Goal: Navigation & Orientation: Find specific page/section

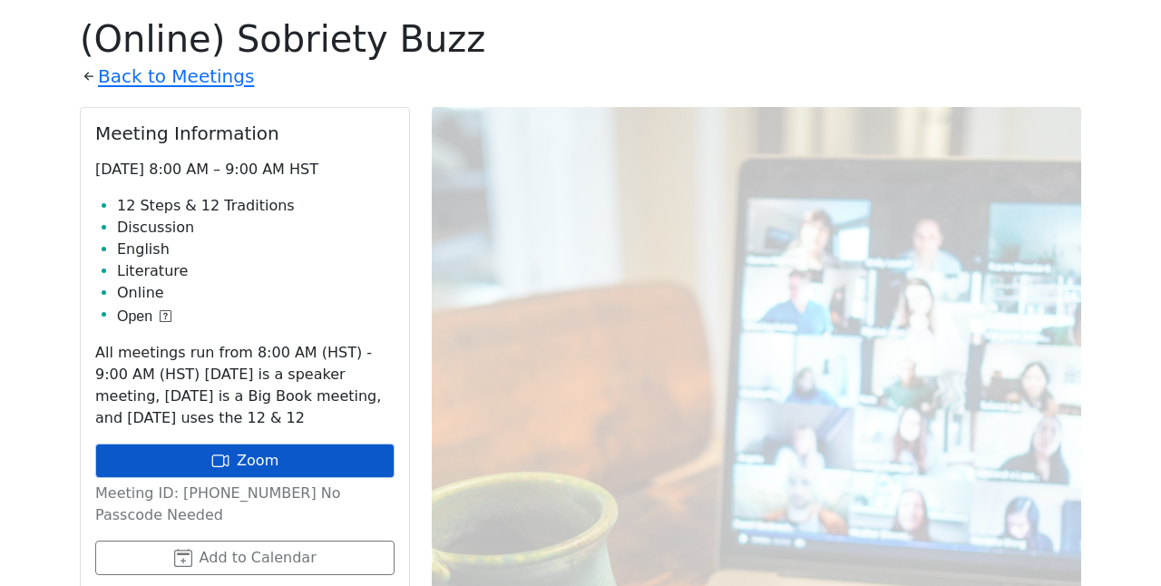
scroll to position [746, 0]
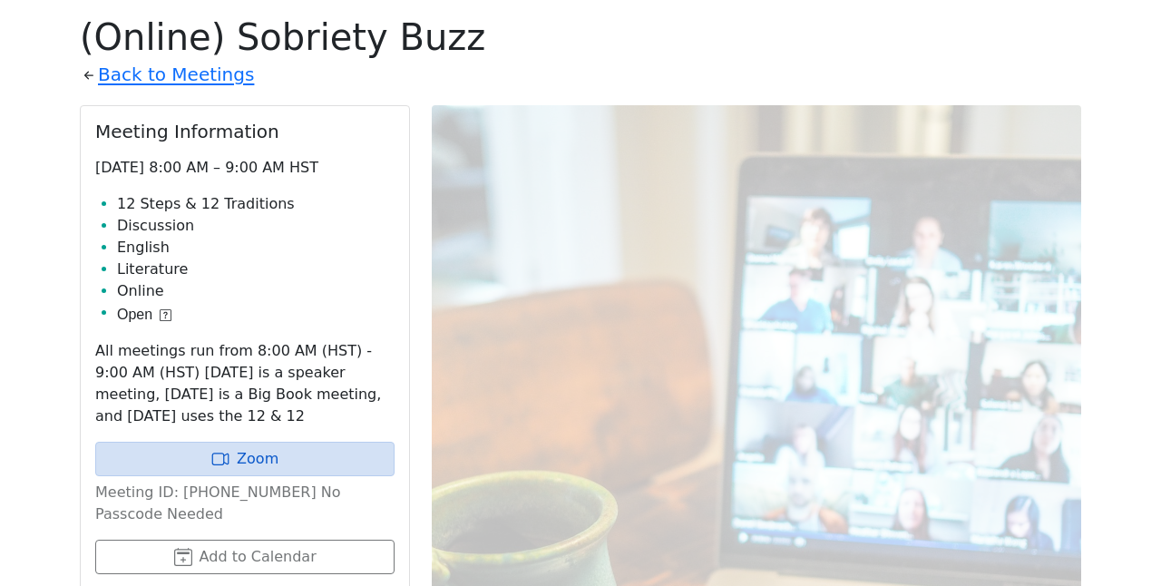
scroll to position [655, 0]
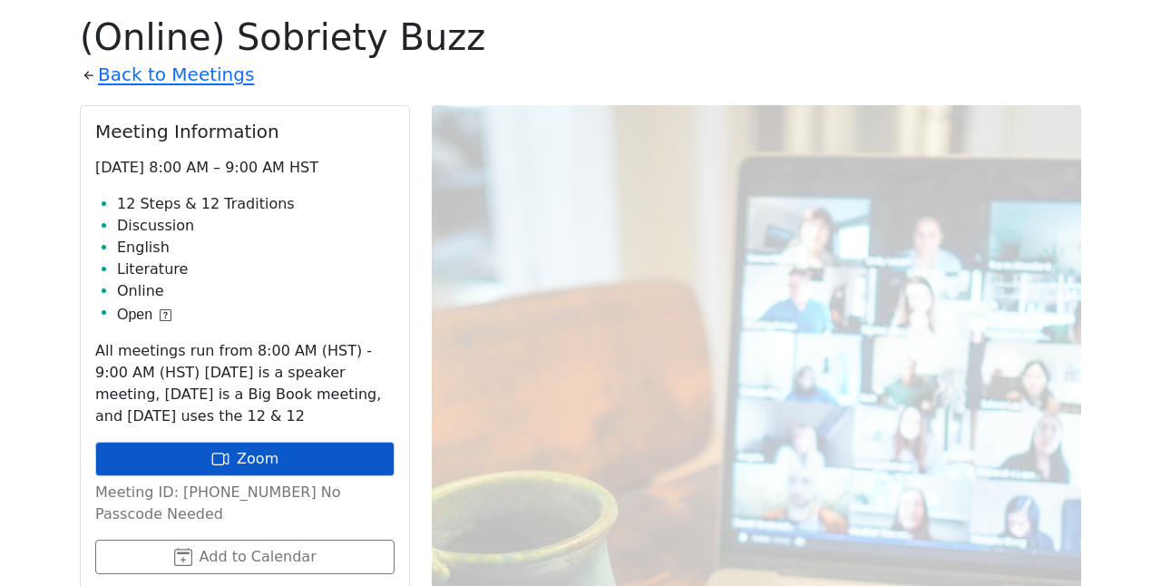
click at [246, 442] on link "Zoom" at bounding box center [244, 459] width 299 height 34
click at [247, 442] on link "Zoom" at bounding box center [244, 459] width 299 height 34
click at [235, 442] on link "Zoom" at bounding box center [244, 459] width 299 height 34
click at [236, 442] on link "Zoom" at bounding box center [244, 459] width 299 height 34
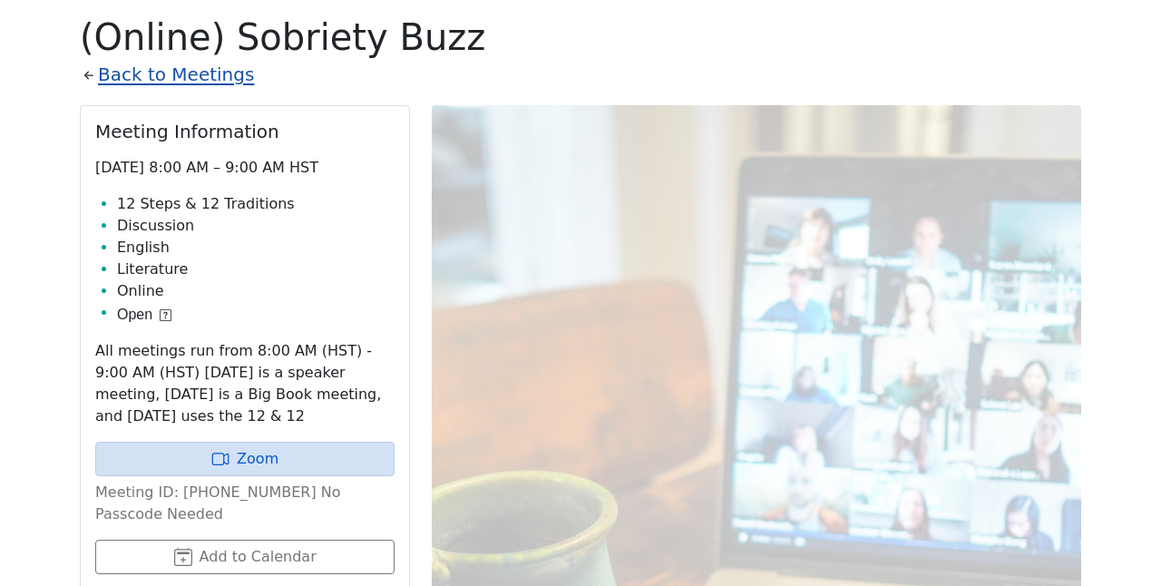
click at [209, 79] on link "Back to Meetings" at bounding box center [176, 75] width 156 height 32
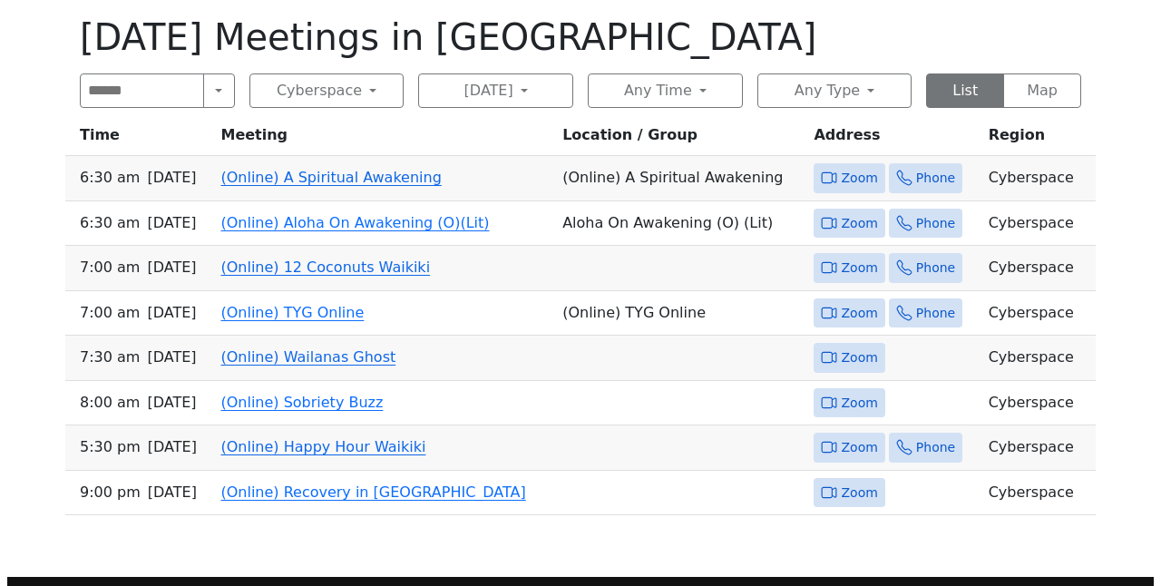
click at [317, 438] on link "(Online) Happy Hour Waikiki" at bounding box center [322, 446] width 205 height 17
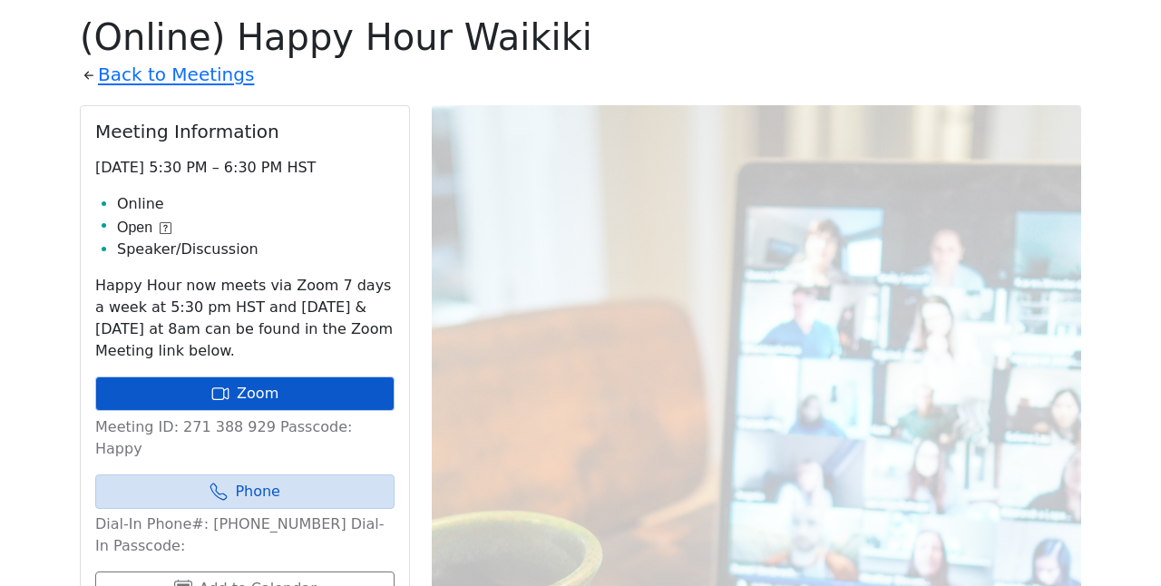
click at [247, 376] on link "Zoom" at bounding box center [244, 393] width 299 height 34
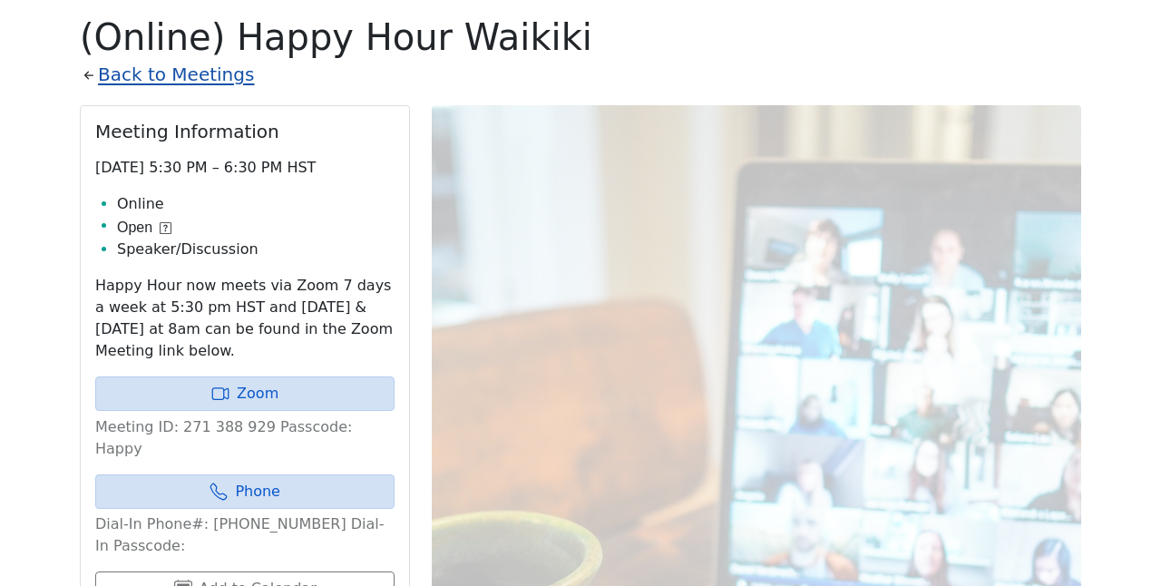
click at [144, 74] on link "Back to Meetings" at bounding box center [176, 75] width 156 height 32
